Goal: Task Accomplishment & Management: Use online tool/utility

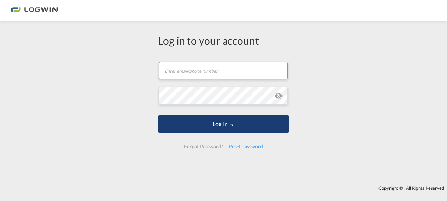
type input "[PERSON_NAME][EMAIL_ADDRESS][DOMAIN_NAME]"
click at [204, 131] on button "Log In" at bounding box center [223, 124] width 131 height 18
